Goal: Task Accomplishment & Management: Manage account settings

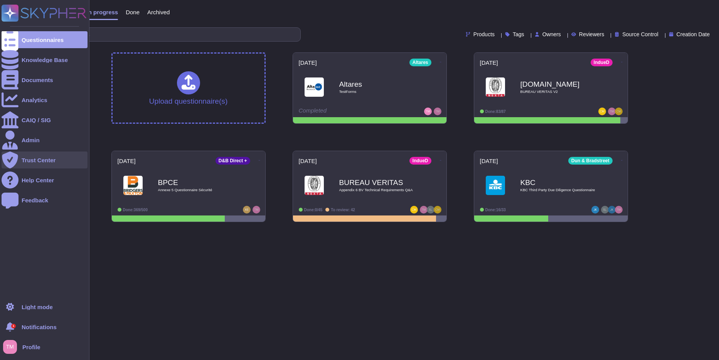
click at [30, 160] on div "Trust Center" at bounding box center [39, 160] width 34 height 6
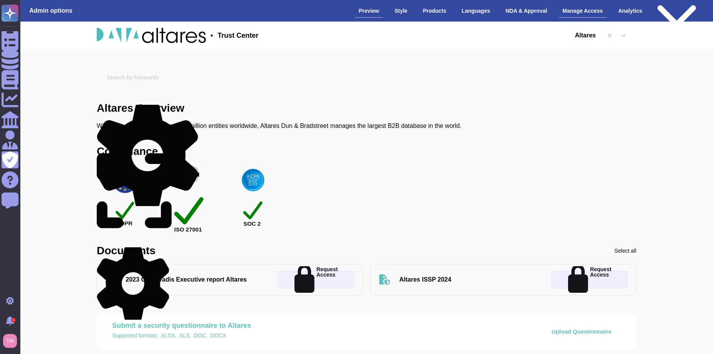
click at [577, 13] on div "Manage Access" at bounding box center [583, 10] width 48 height 13
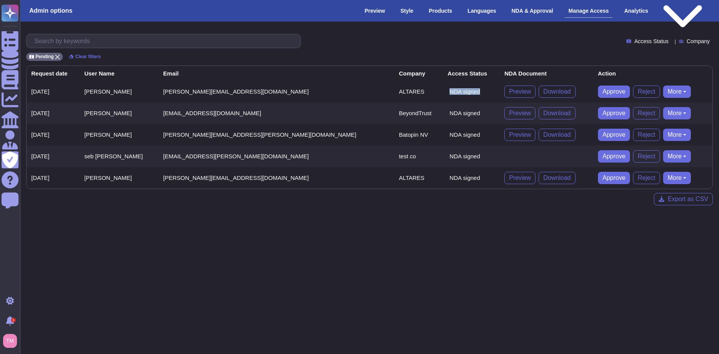
drag, startPoint x: 411, startPoint y: 91, endPoint x: 371, endPoint y: 90, distance: 40.1
click at [371, 90] on tr "[DATE] [PERSON_NAME] [PERSON_NAME][EMAIL_ADDRESS][DOMAIN_NAME] ALTARES NDA sign…" at bounding box center [370, 92] width 686 height 22
click at [231, 218] on html "Questionnaires Knowledge Base Documents Analytics CAIQ / SIG Admin Trust Center…" at bounding box center [359, 109] width 719 height 218
click at [663, 155] on button "More" at bounding box center [677, 156] width 28 height 12
click at [663, 173] on link "Remove user" at bounding box center [693, 171] width 61 height 9
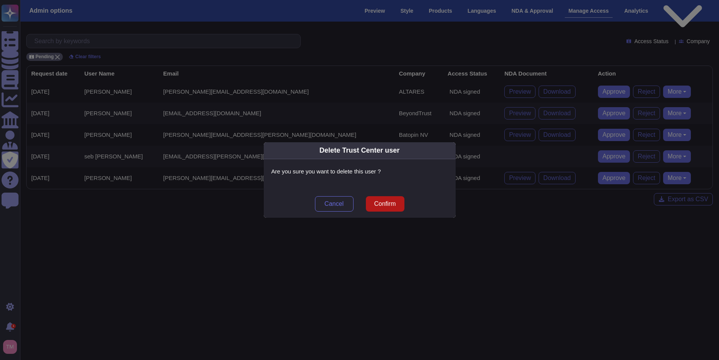
click at [390, 206] on span "Confirm" at bounding box center [385, 204] width 22 height 6
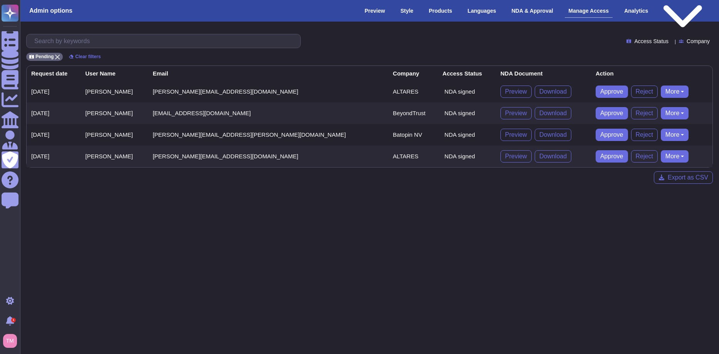
click at [661, 156] on button "More" at bounding box center [675, 156] width 28 height 12
click at [661, 170] on link "Remove user" at bounding box center [691, 171] width 61 height 9
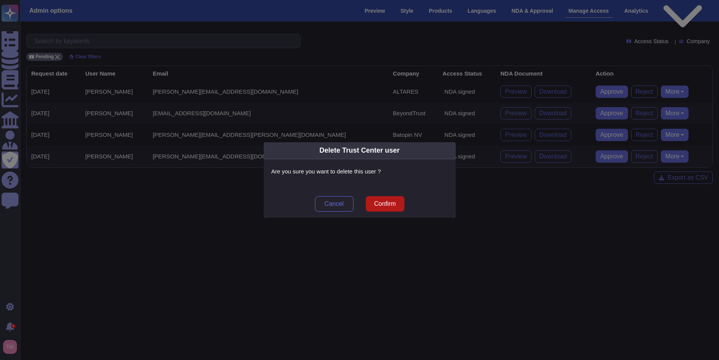
click at [386, 202] on span "Confirm" at bounding box center [385, 204] width 22 height 6
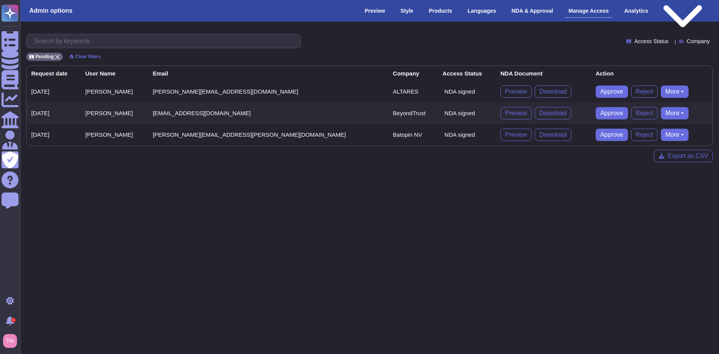
click at [661, 93] on button "More" at bounding box center [675, 92] width 28 height 12
click at [661, 117] on link "Remove NDA" at bounding box center [691, 115] width 61 height 9
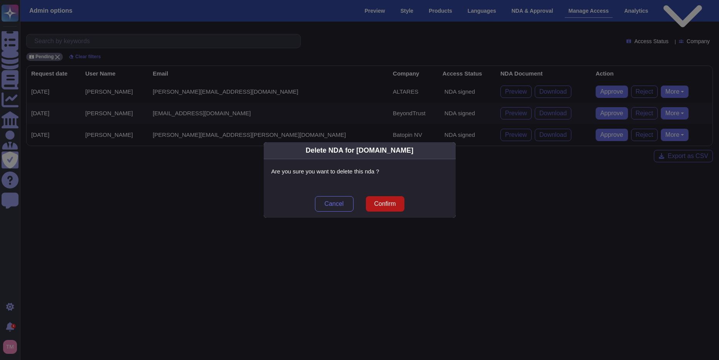
click at [390, 202] on span "Confirm" at bounding box center [385, 204] width 22 height 6
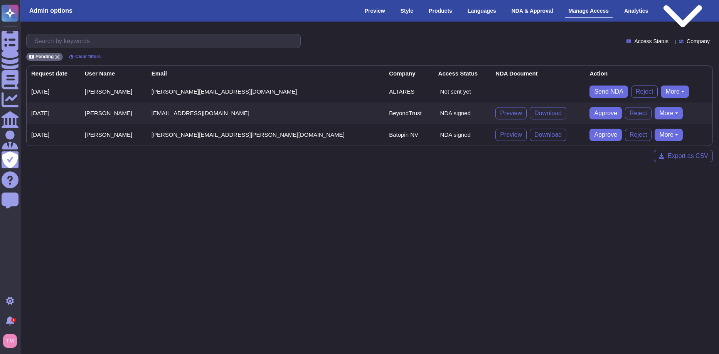
click at [661, 92] on button "More" at bounding box center [675, 92] width 28 height 12
click at [670, 116] on link "Remove user" at bounding box center [703, 115] width 85 height 9
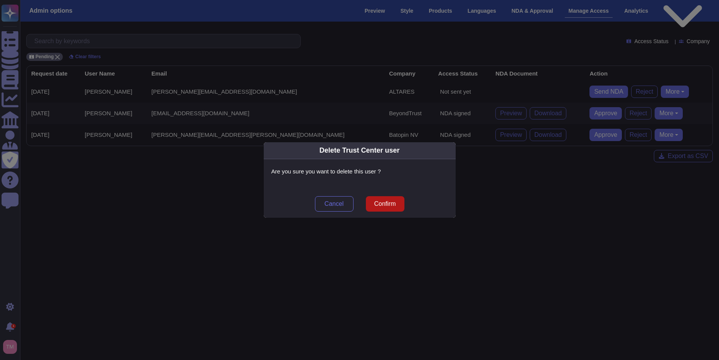
click at [391, 202] on span "Confirm" at bounding box center [385, 204] width 22 height 6
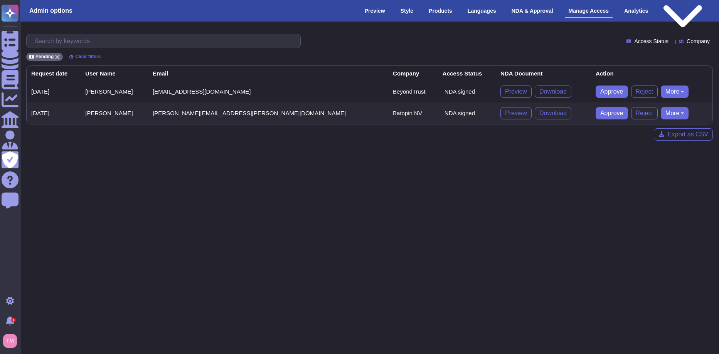
click at [418, 153] on html "Questionnaires Knowledge Base Documents Analytics CAIQ / SIG Admin Trust Center…" at bounding box center [359, 76] width 719 height 153
